Goal: Task Accomplishment & Management: Use online tool/utility

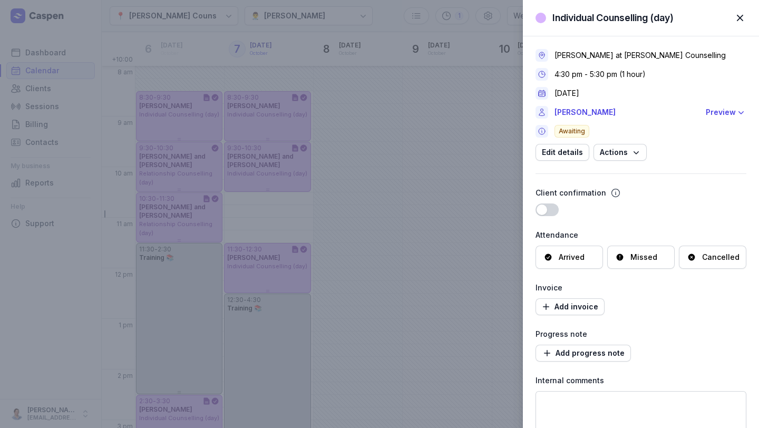
select select "week"
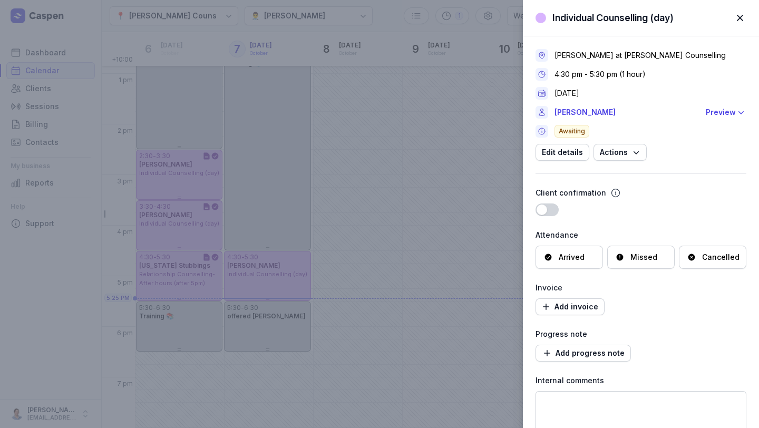
click at [741, 20] on span "button" at bounding box center [739, 17] width 23 height 23
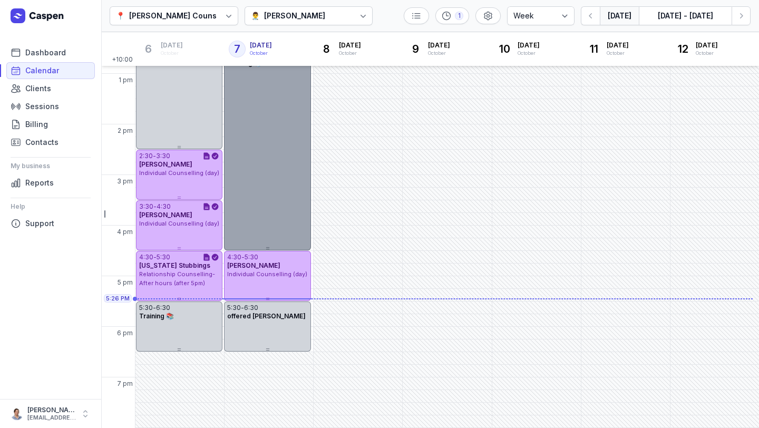
scroll to position [245, 0]
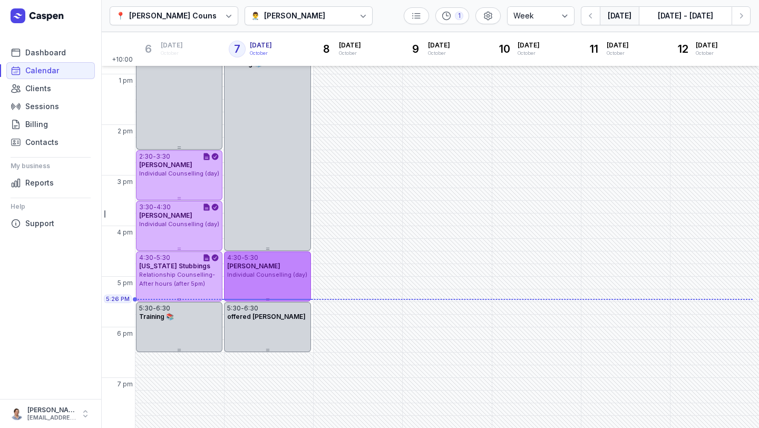
click at [276, 292] on div "4:30 - 5:30 [PERSON_NAME] Individual Counselling (day)" at bounding box center [267, 276] width 86 height 50
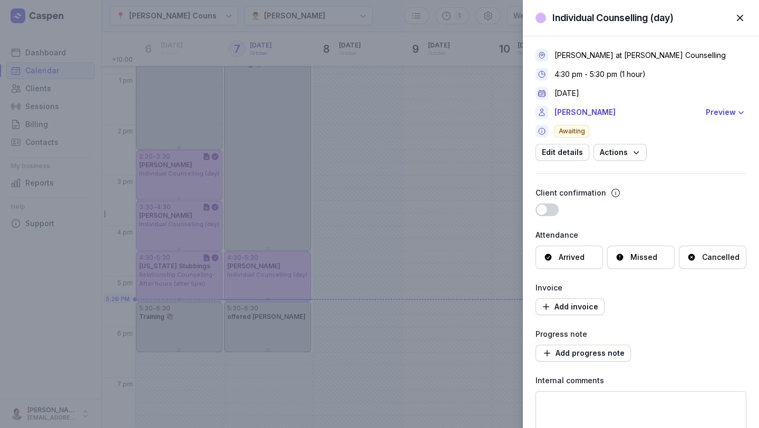
click at [553, 254] on div "Arrived" at bounding box center [564, 257] width 41 height 11
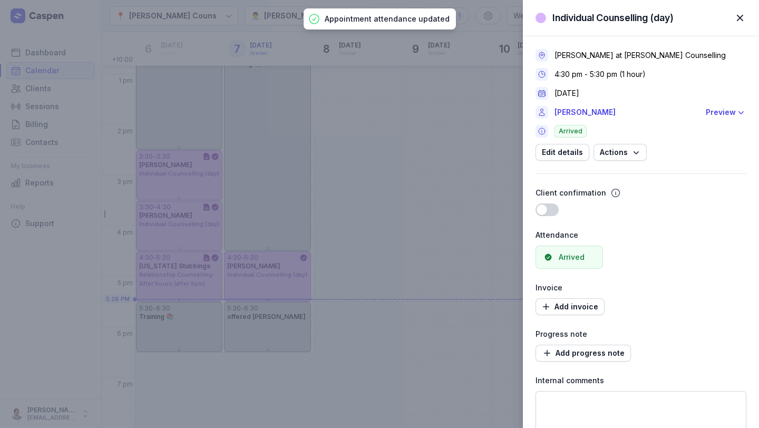
scroll to position [79, 0]
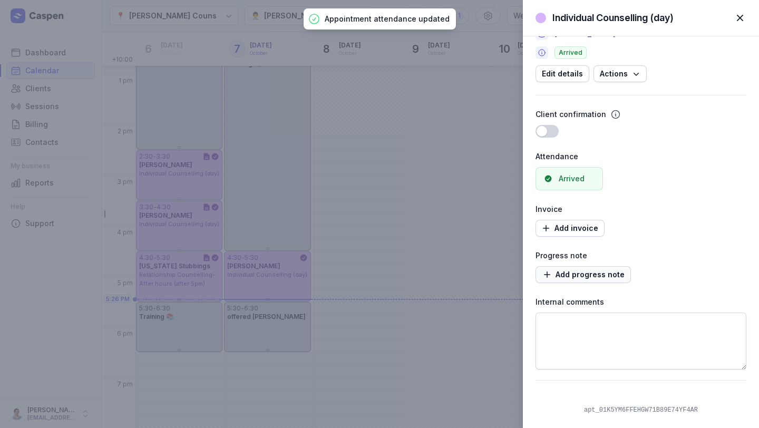
click at [580, 281] on link "Add progress note" at bounding box center [583, 274] width 95 height 17
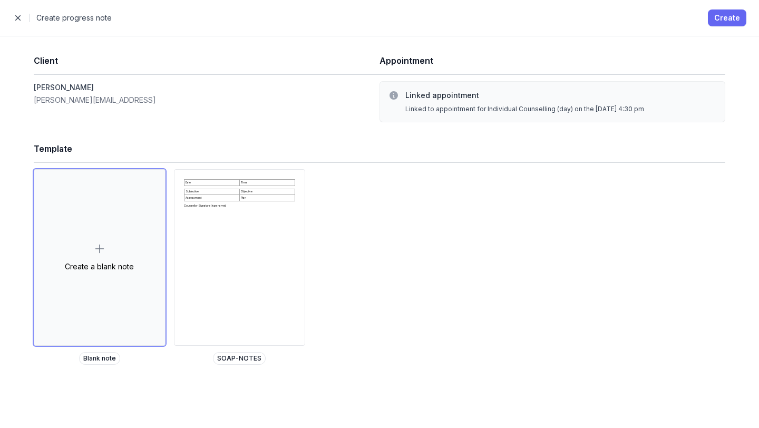
click at [733, 10] on button "Create" at bounding box center [727, 17] width 38 height 17
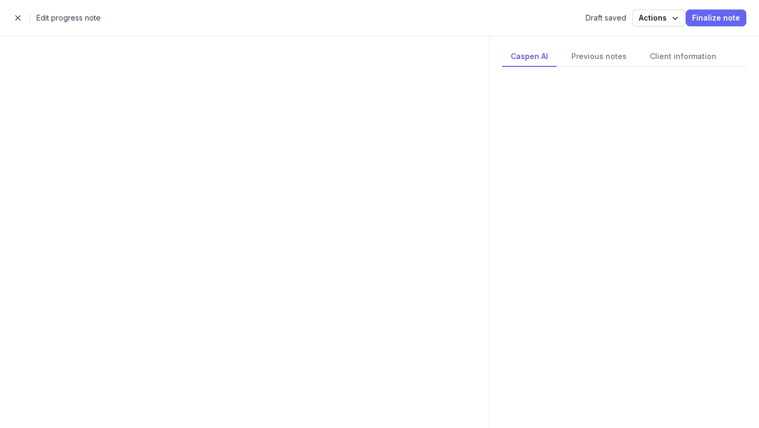
select select
select select "***"
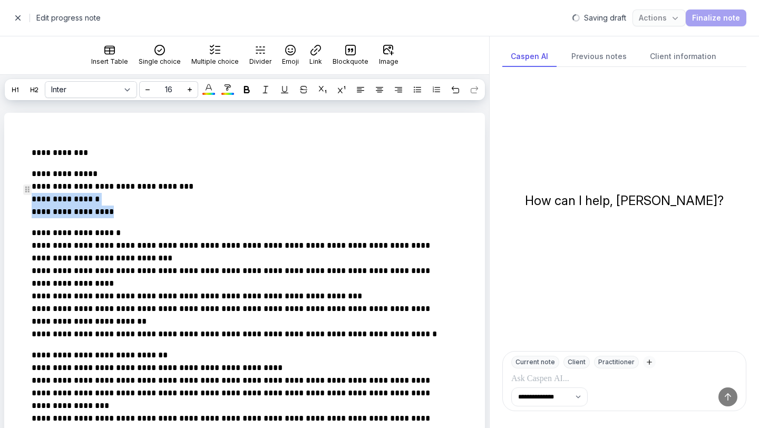
drag, startPoint x: 133, startPoint y: 232, endPoint x: 17, endPoint y: 217, distance: 116.4
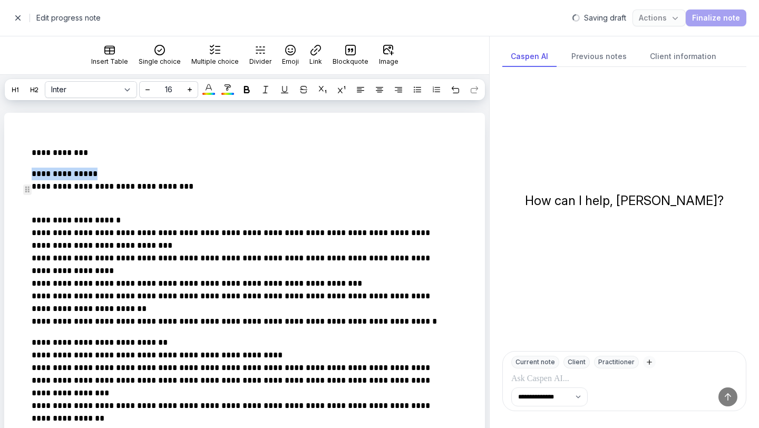
drag, startPoint x: 104, startPoint y: 188, endPoint x: 0, endPoint y: 191, distance: 103.9
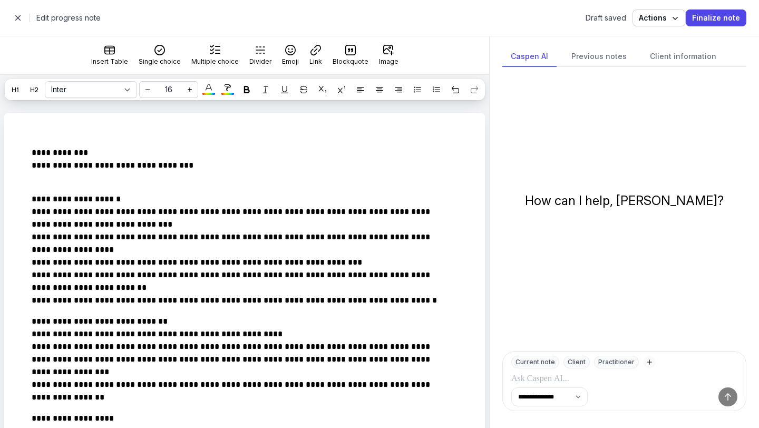
click at [13, 14] on span "button" at bounding box center [17, 17] width 21 height 21
select select "week"
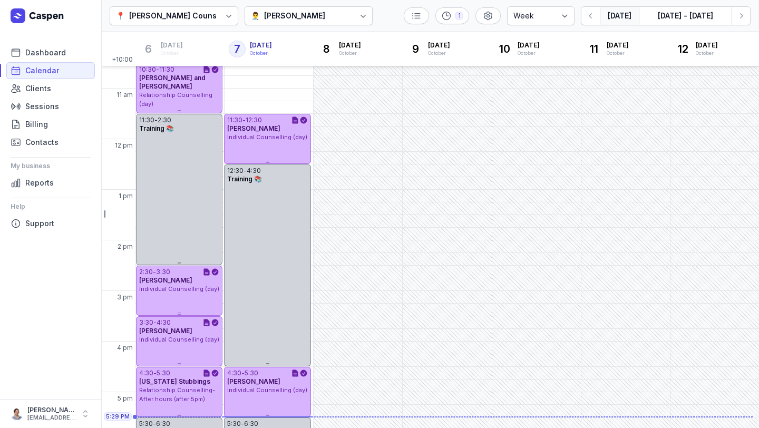
scroll to position [131, 0]
click at [752, 24] on div "📍 [PERSON_NAME] Counselling 👨‍⚕️ [PERSON_NAME] 1 Day 3 days Work week Week [DAT…" at bounding box center [430, 16] width 658 height 32
click at [746, 20] on icon "button" at bounding box center [741, 16] width 11 height 11
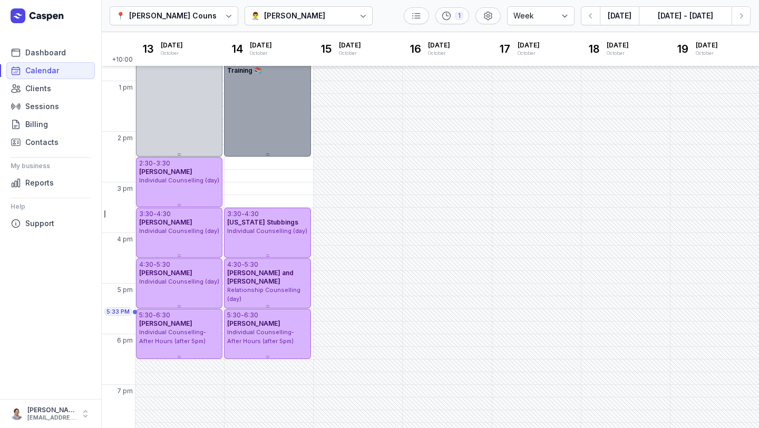
scroll to position [245, 0]
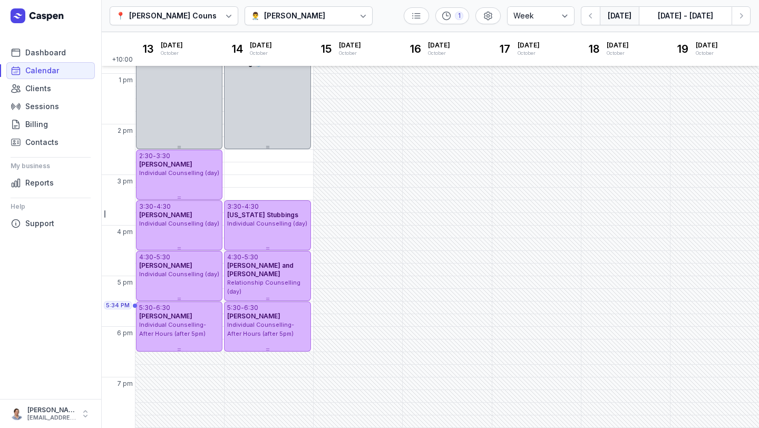
click at [609, 16] on button "[DATE]" at bounding box center [619, 15] width 39 height 19
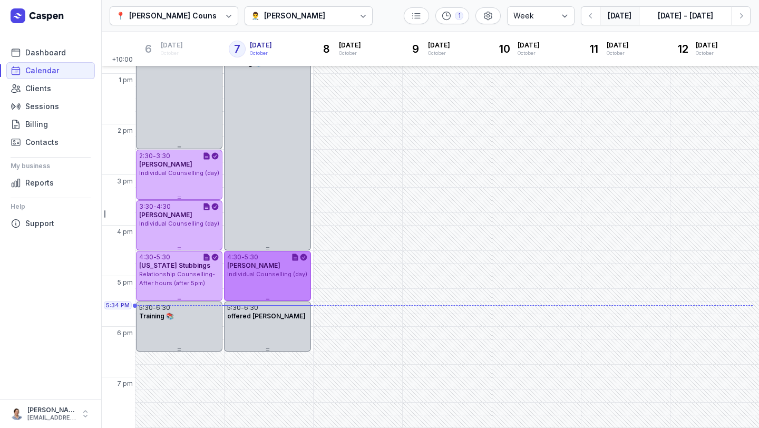
click at [268, 286] on div "4:30 - 5:30 [PERSON_NAME] Individual Counselling (day)" at bounding box center [267, 276] width 86 height 50
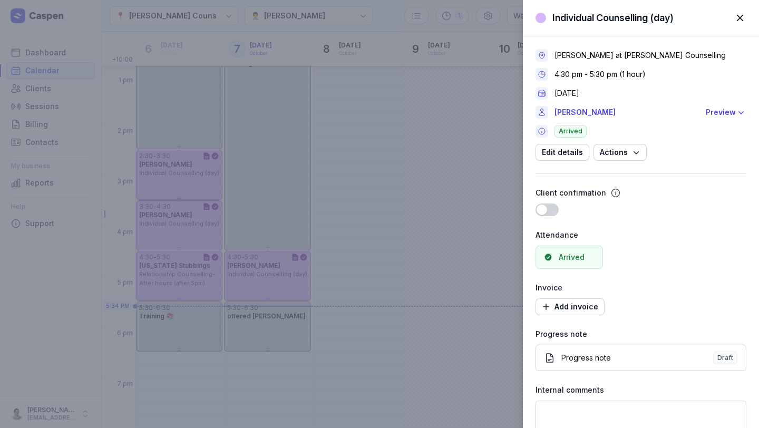
click at [701, 215] on div "Use setting" at bounding box center [641, 209] width 211 height 13
click at [741, 16] on span "button" at bounding box center [739, 17] width 23 height 23
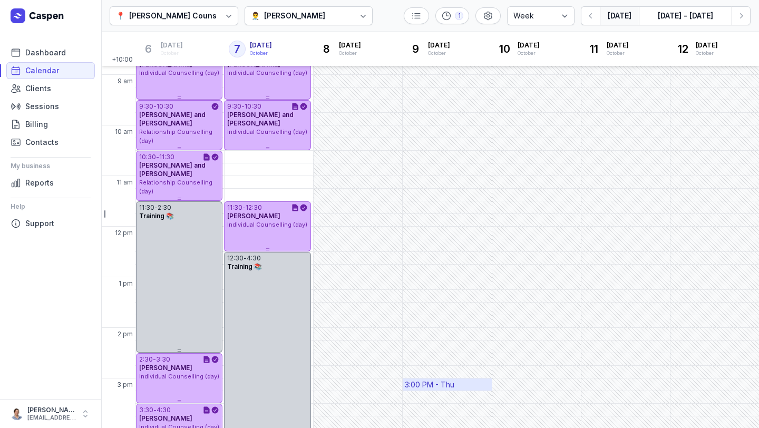
scroll to position [41, 0]
click at [617, 12] on button "[DATE]" at bounding box center [619, 15] width 39 height 19
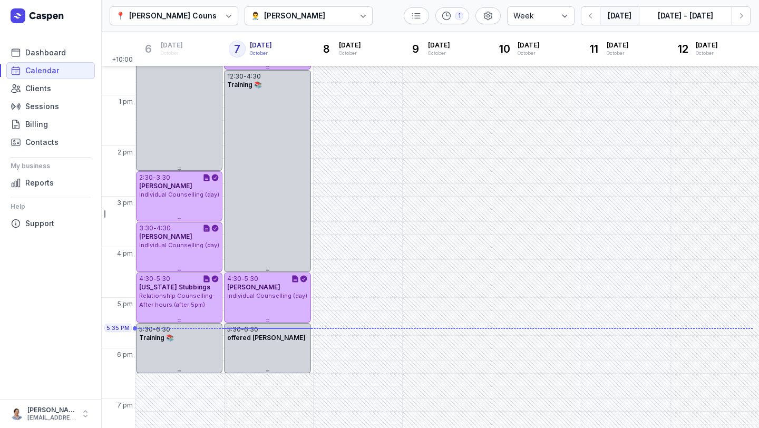
scroll to position [0, 0]
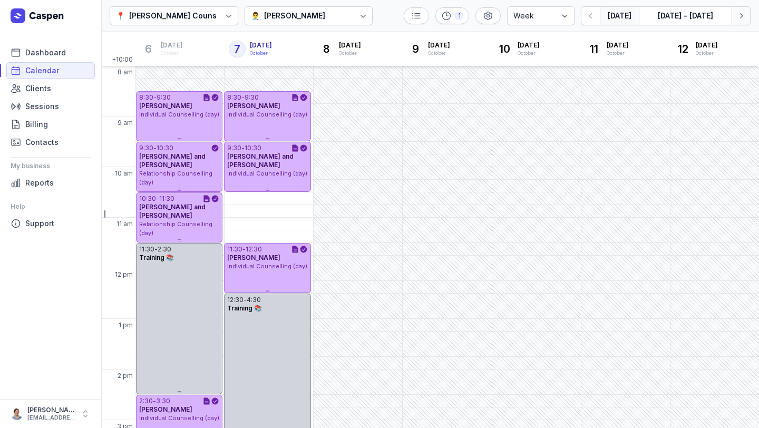
click at [745, 10] on button "Next week" at bounding box center [741, 15] width 19 height 19
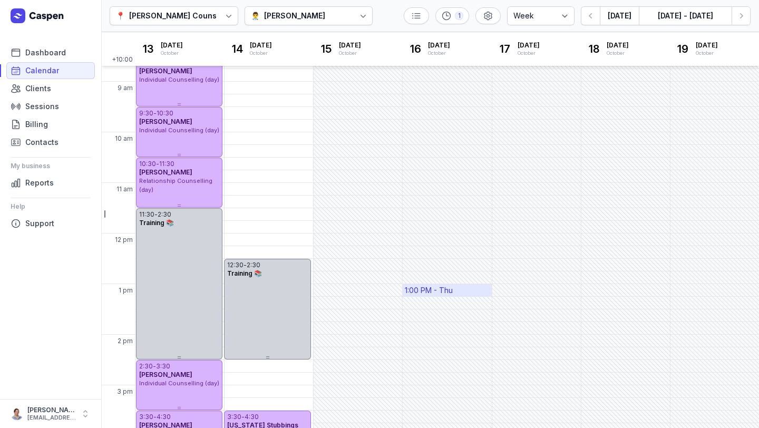
scroll to position [34, 0]
click at [745, 8] on button "Next week" at bounding box center [741, 15] width 19 height 19
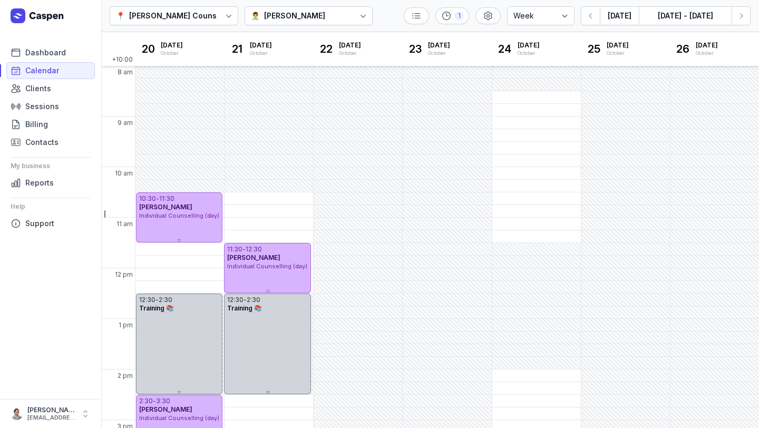
scroll to position [245, 0]
